Goal: Task Accomplishment & Management: Complete application form

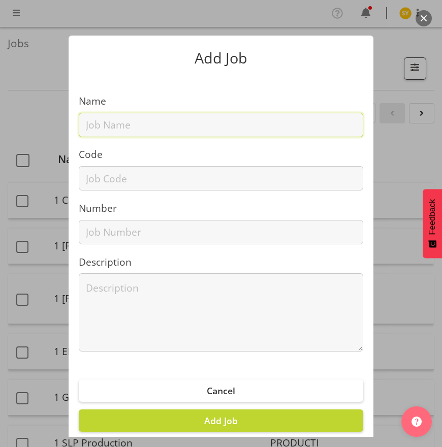
click at [106, 123] on input "text" at bounding box center [221, 125] width 284 height 24
paste input "62510120"
type input "62510120"
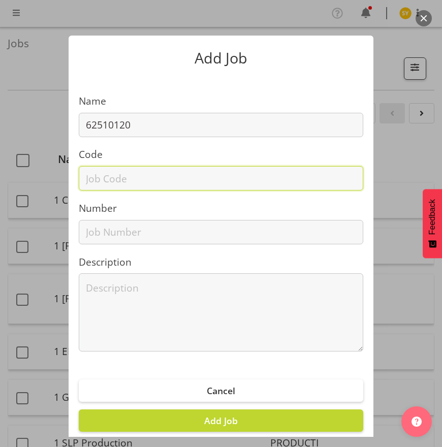
drag, startPoint x: 98, startPoint y: 186, endPoint x: 115, endPoint y: 150, distance: 40.4
click at [98, 186] on input "text" at bounding box center [221, 178] width 284 height 24
paste input "62510120"
type input "62510120"
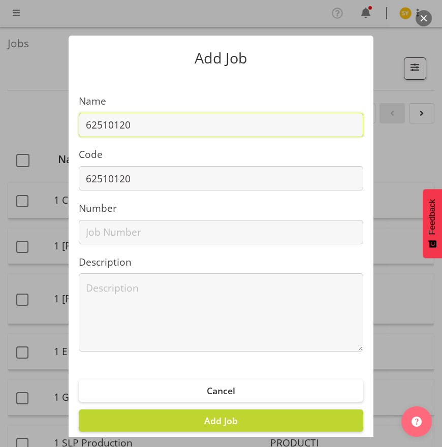
click at [175, 132] on input "62510120" at bounding box center [221, 125] width 284 height 24
paste input "FPANZ 2025"
drag, startPoint x: 256, startPoint y: 127, endPoint x: -241, endPoint y: 106, distance: 497.8
click at [0, 106] on html "COAST GROUP Profile Log Out Jobs Search Showing active jobs Showing running job…" at bounding box center [221, 223] width 442 height 447
type input "62510120 - FPANZ 2025"
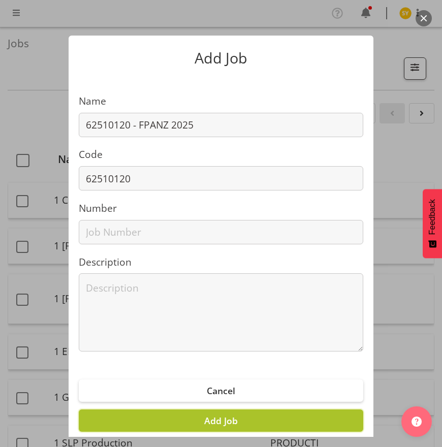
click at [220, 420] on span "Add Job" at bounding box center [220, 420] width 33 height 12
